Goal: Information Seeking & Learning: Understand process/instructions

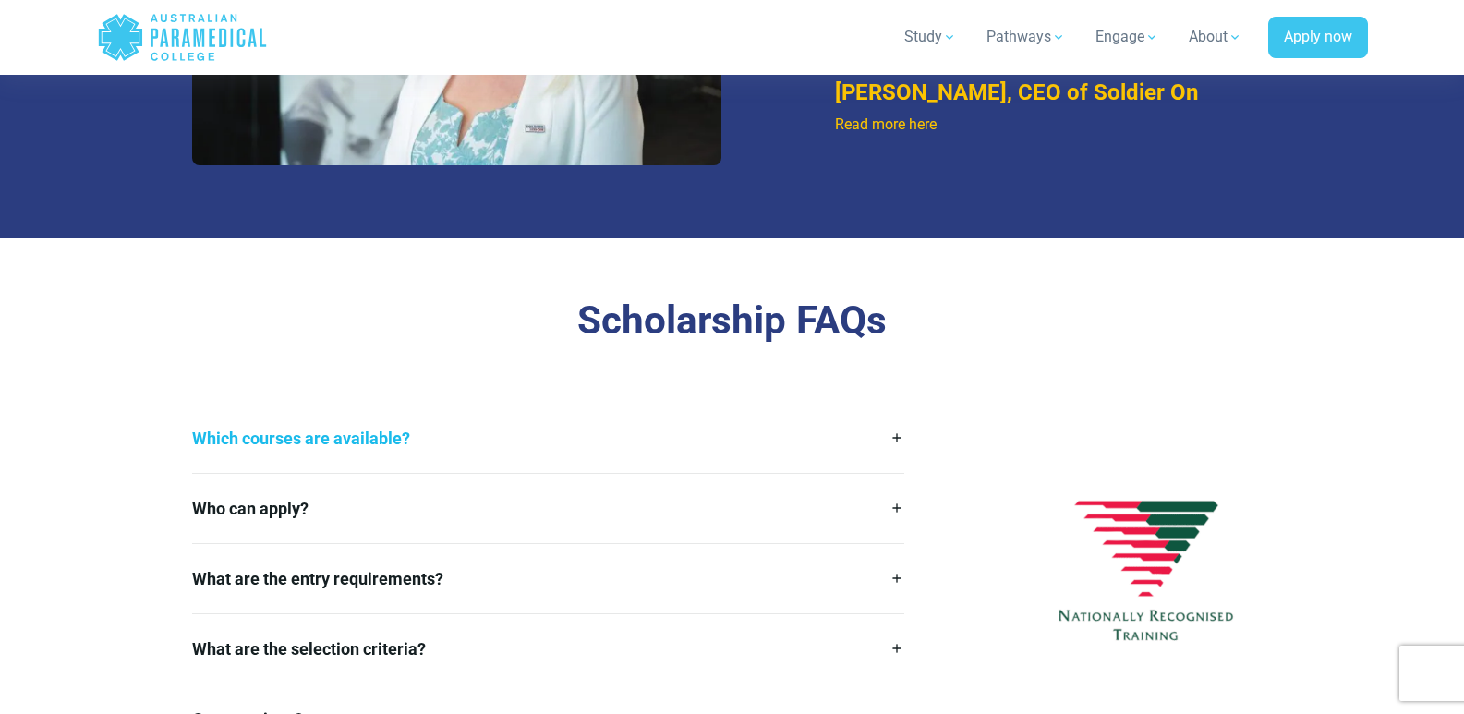
scroll to position [2402, 0]
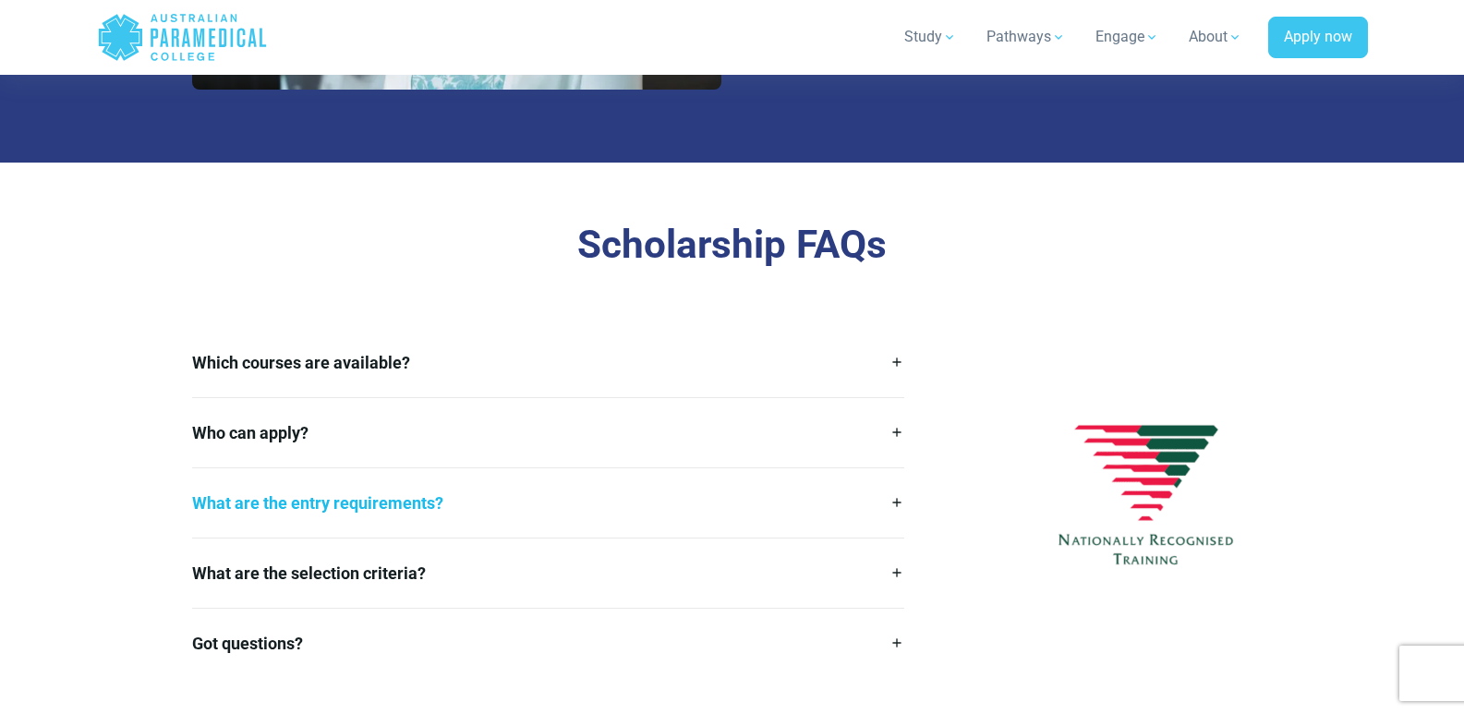
click at [895, 498] on link "What are the entry requirements?" at bounding box center [548, 502] width 713 height 69
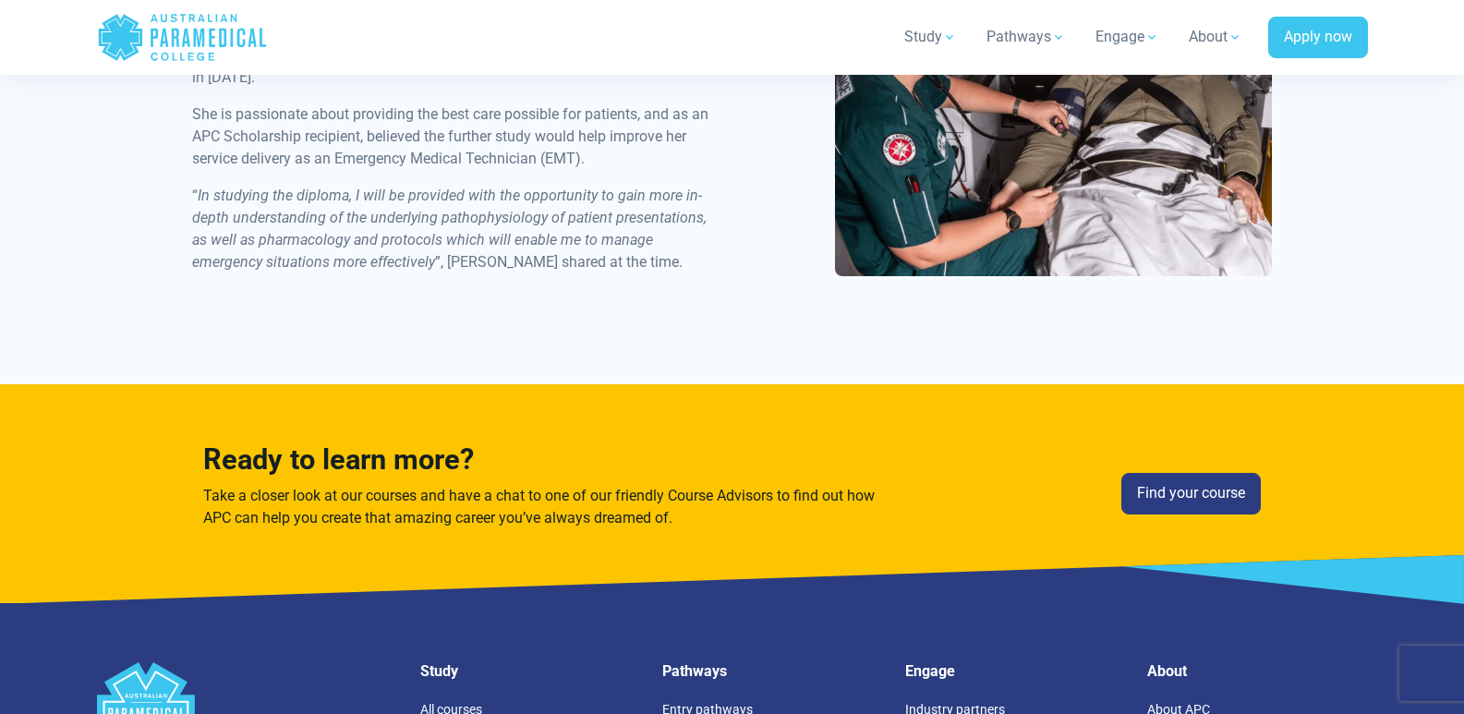
scroll to position [4250, 0]
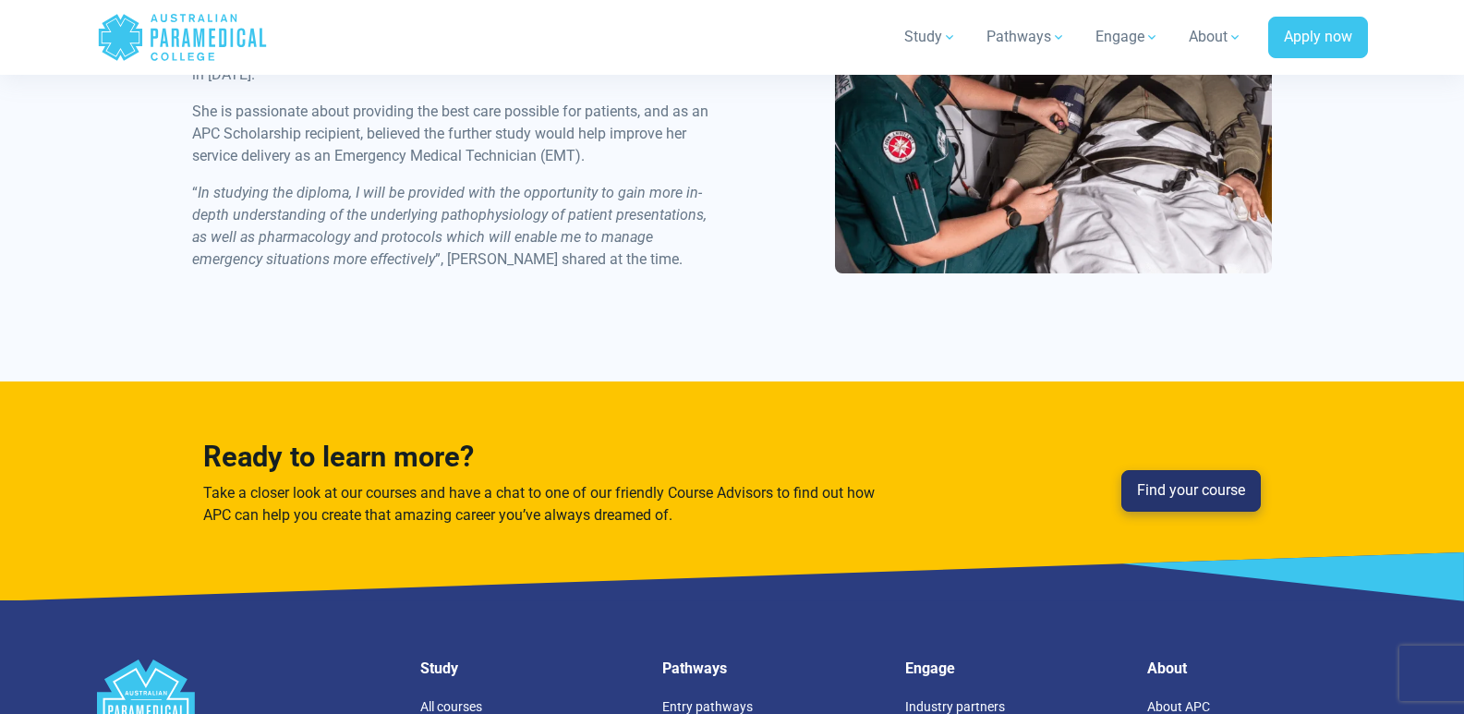
click at [1196, 470] on link "Find your course" at bounding box center [1192, 491] width 140 height 42
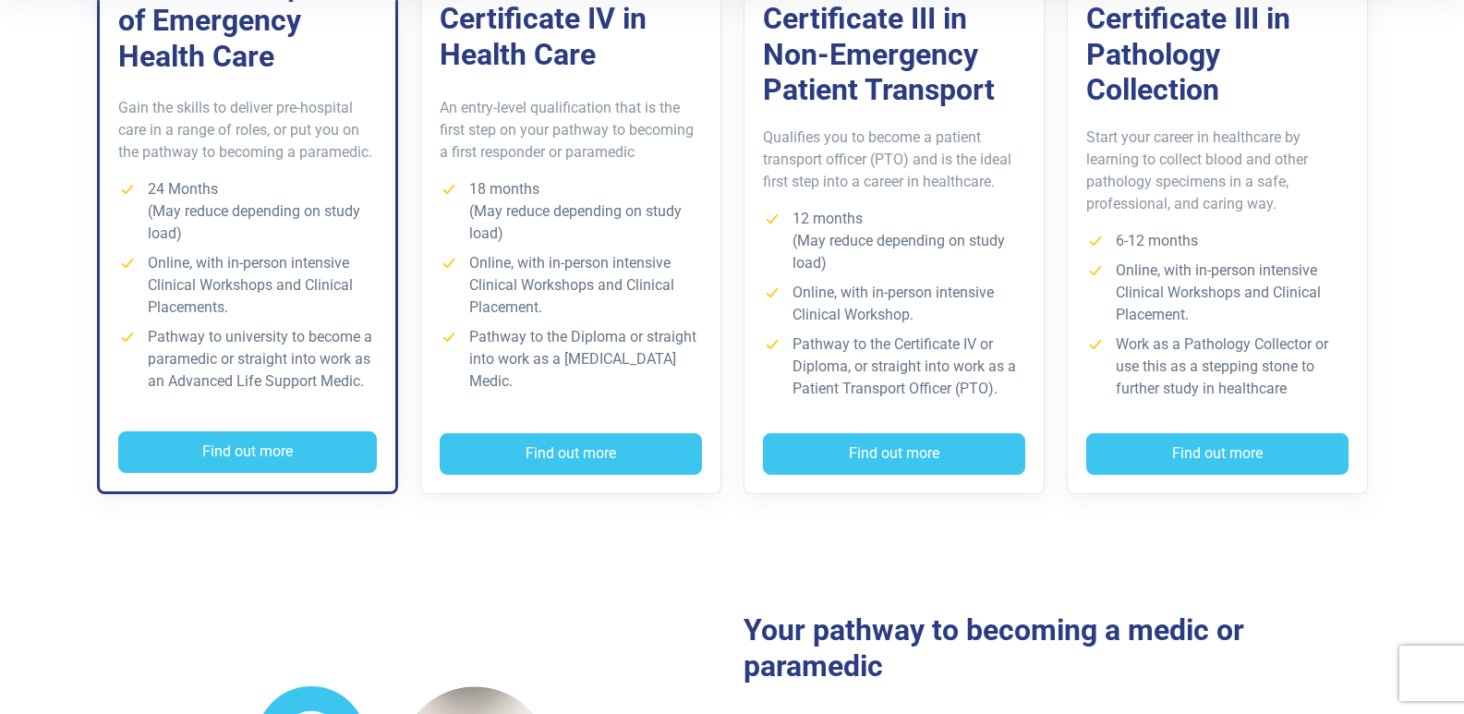
scroll to position [554, 0]
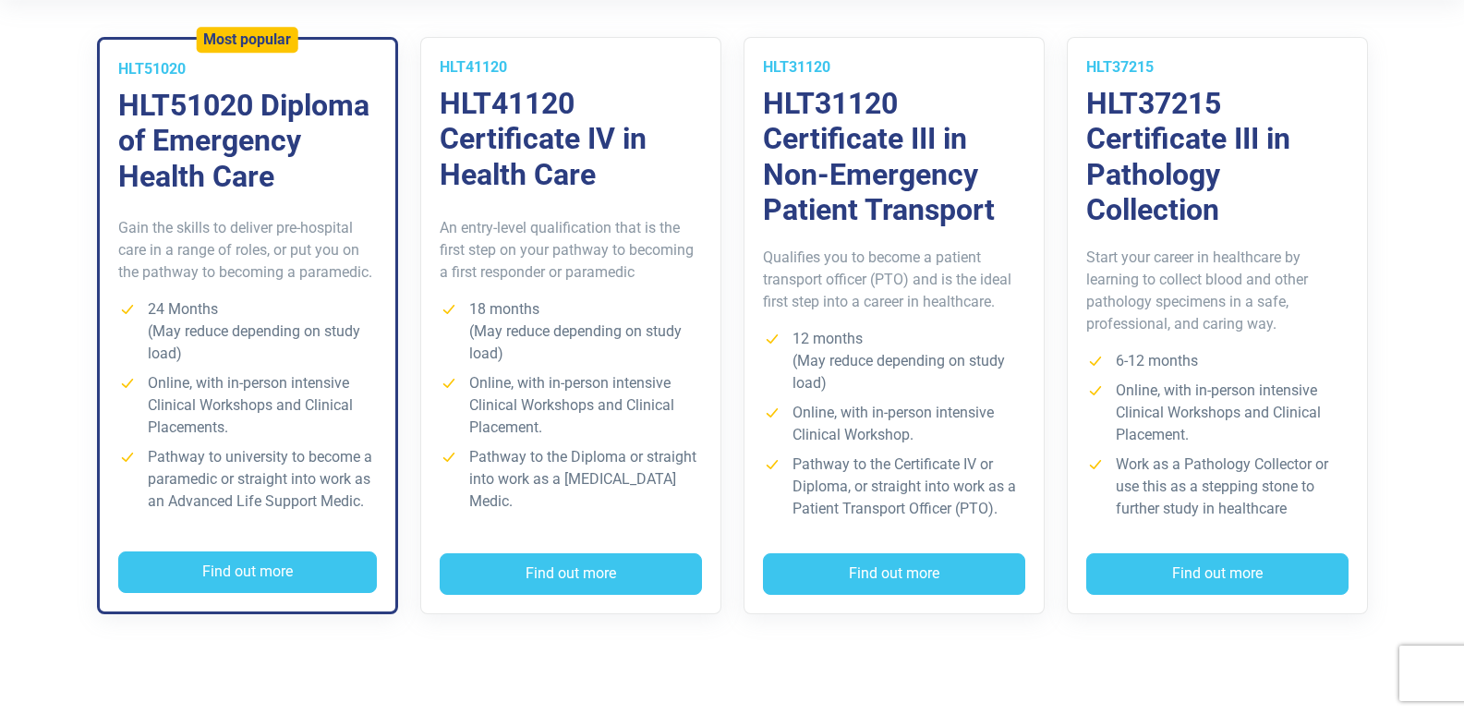
click at [1112, 119] on h3 "HLT37215 Certificate III in Pathology Collection" at bounding box center [1217, 157] width 262 height 142
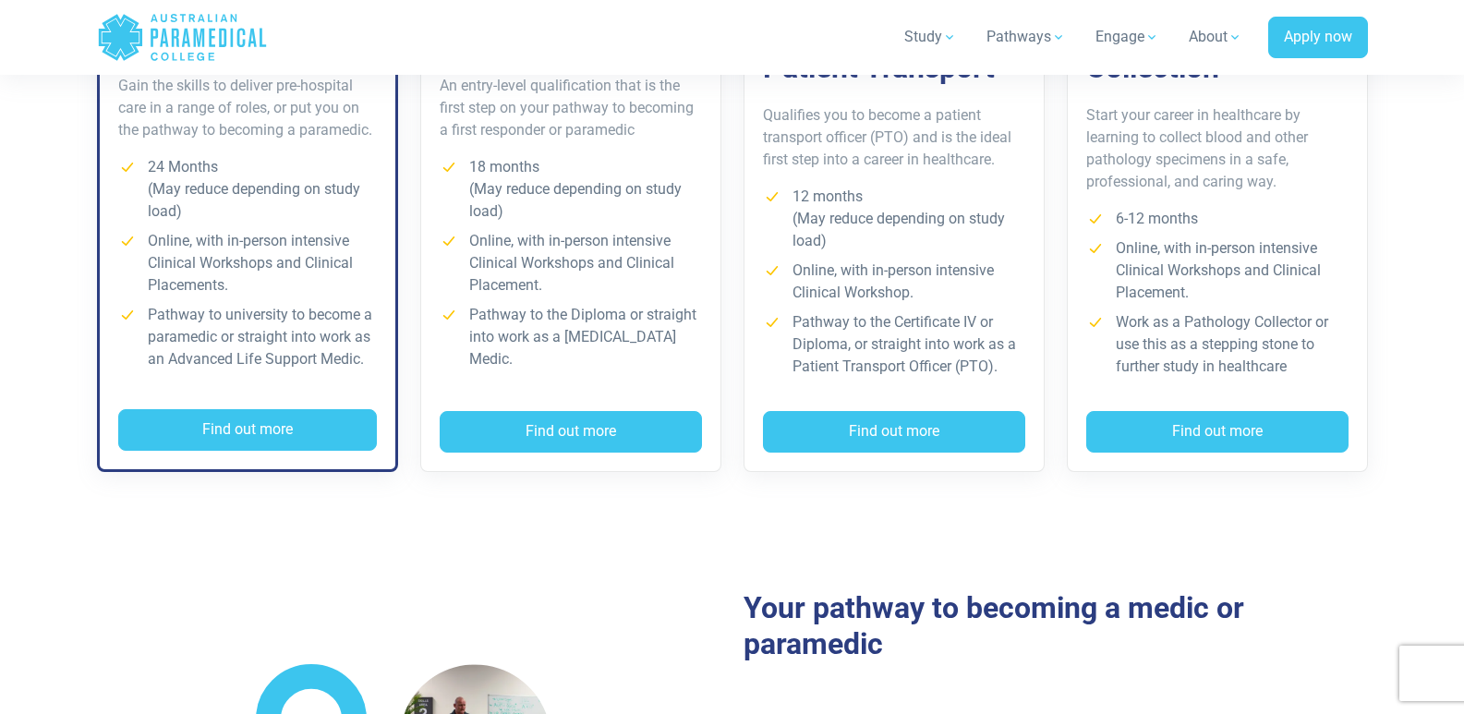
scroll to position [92, 0]
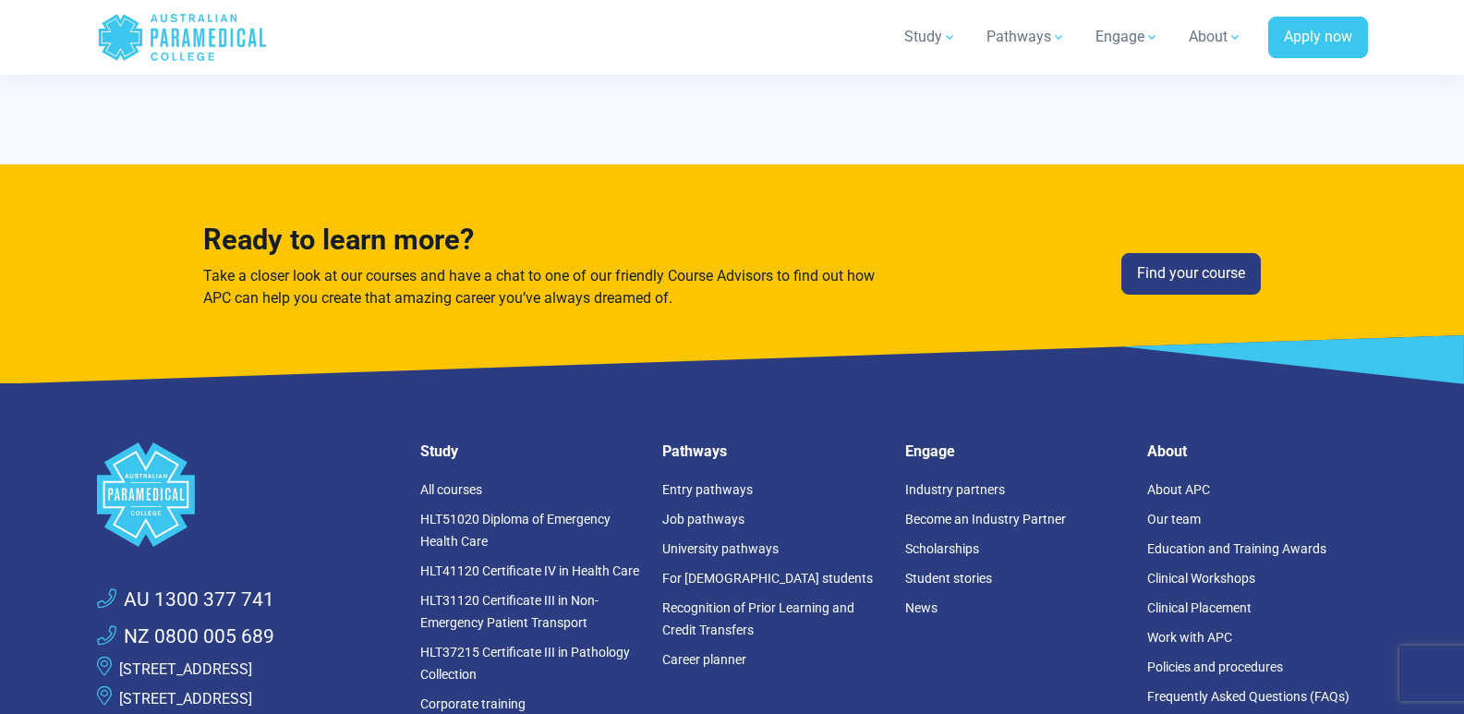
scroll to position [3603, 0]
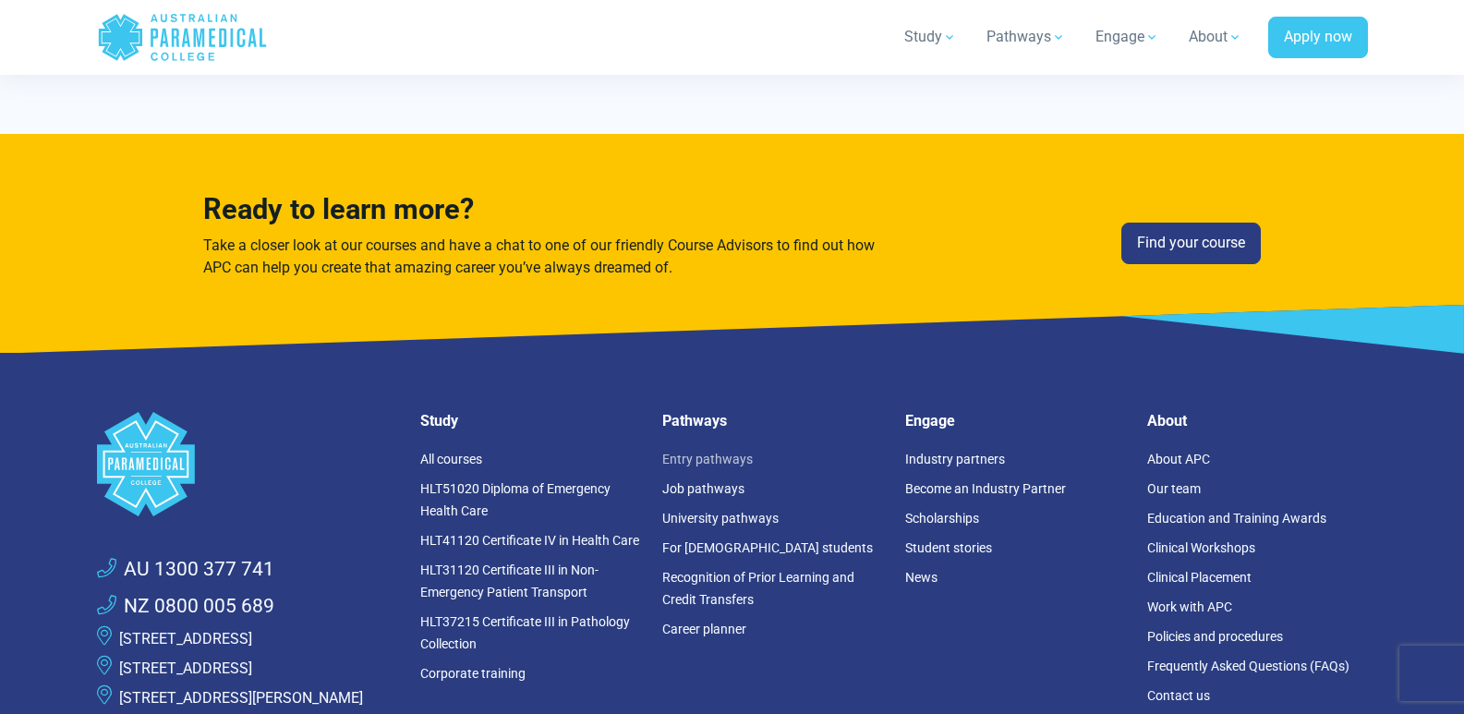
click at [723, 452] on link "Entry pathways" at bounding box center [707, 459] width 91 height 15
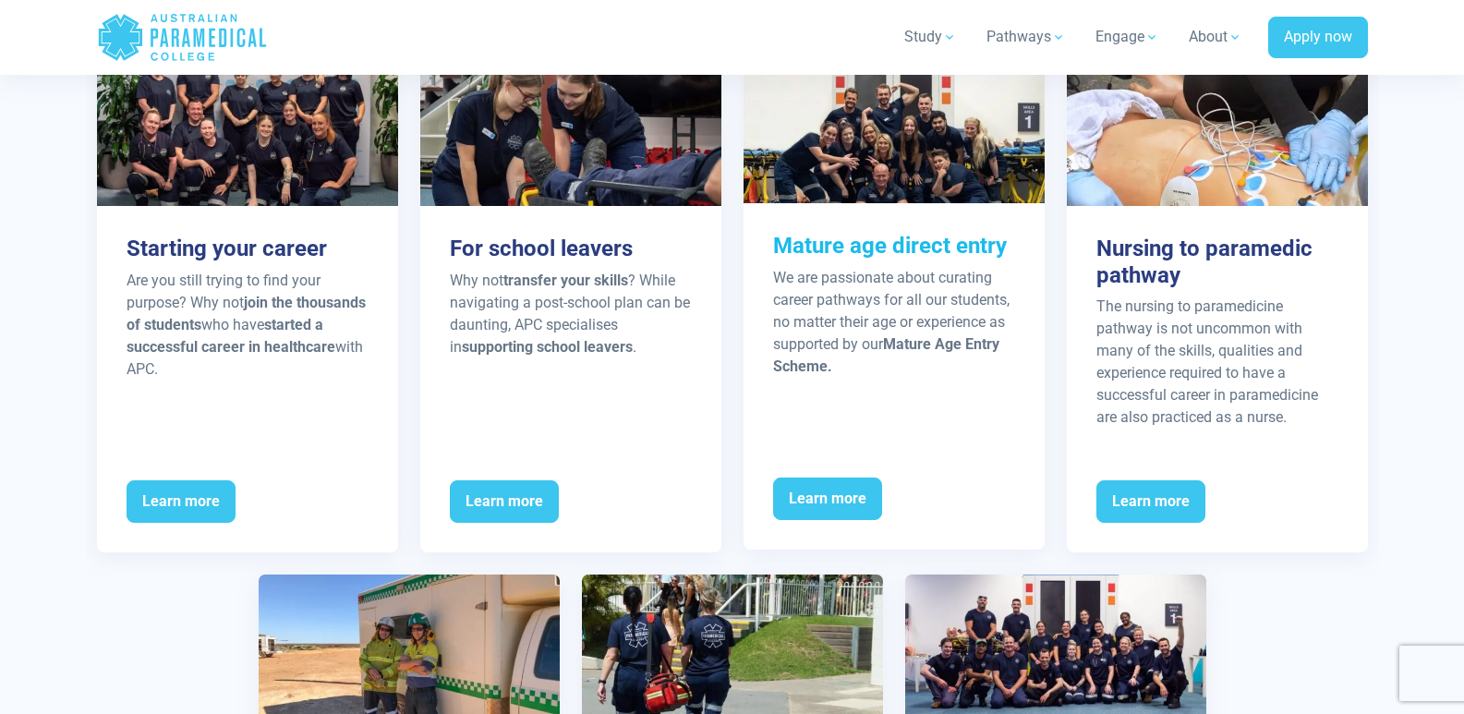
scroll to position [2310, 0]
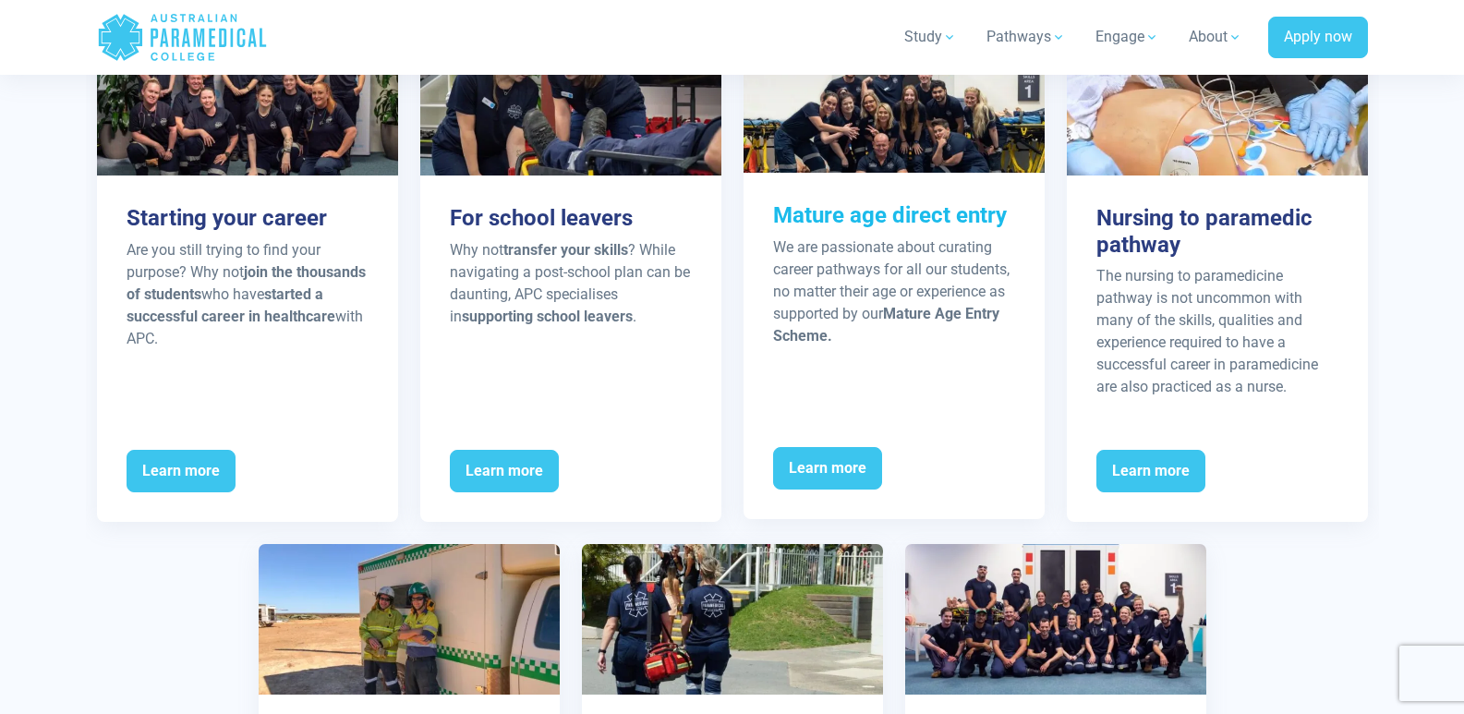
click at [922, 309] on strong "Mature Age Entry Scheme." at bounding box center [886, 325] width 226 height 40
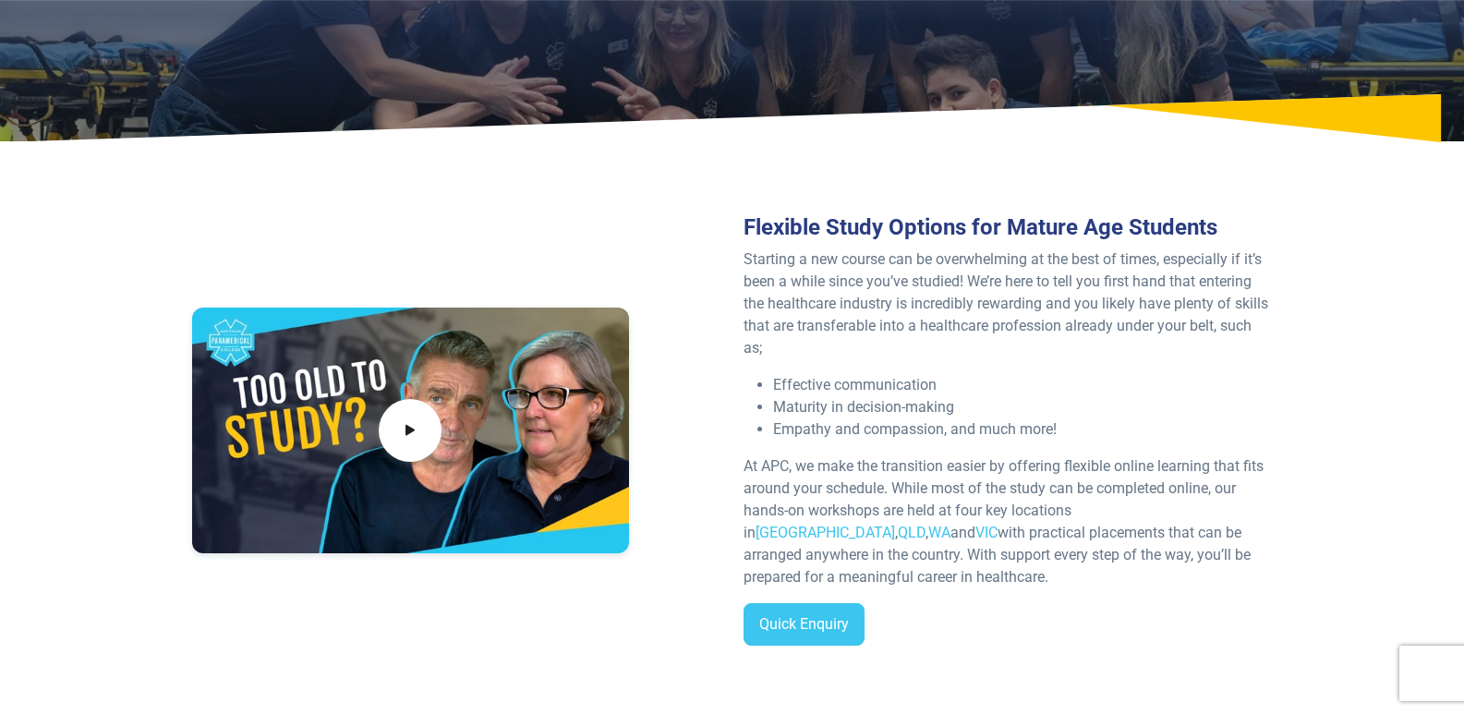
scroll to position [277, 0]
